Goal: Register for event/course

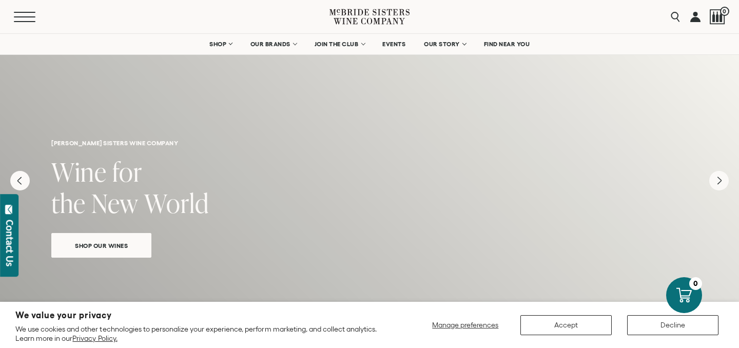
click at [23, 15] on button "Menu" at bounding box center [32, 17] width 37 height 10
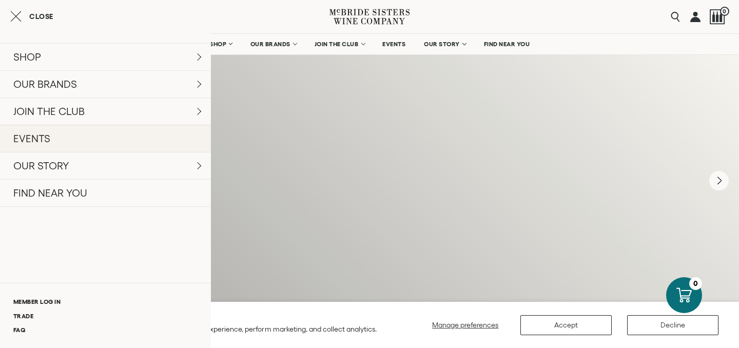
click at [38, 139] on link "EVENTS" at bounding box center [105, 138] width 211 height 27
